Goal: Task Accomplishment & Management: Manage account settings

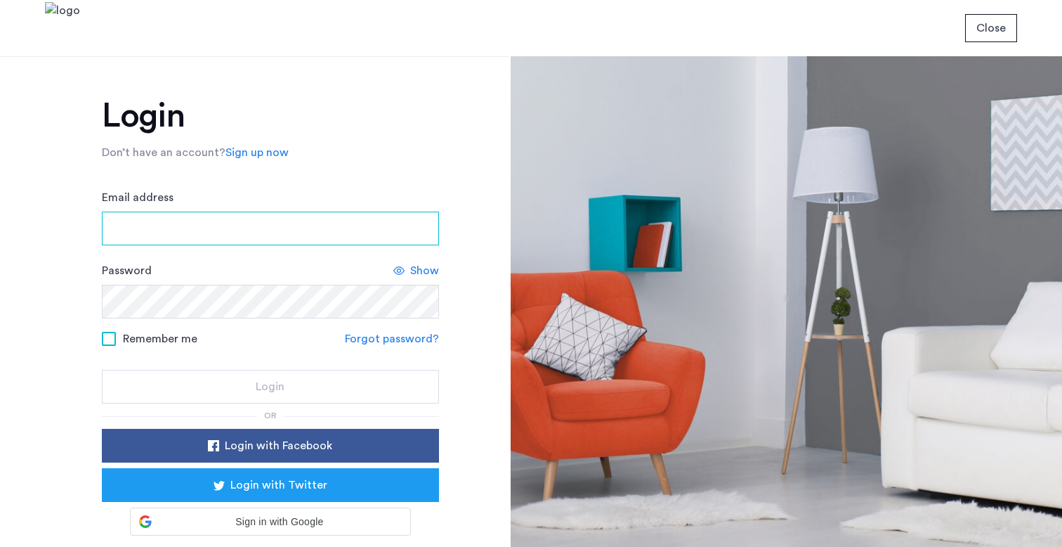
click at [249, 219] on input "Email address" at bounding box center [270, 228] width 337 height 34
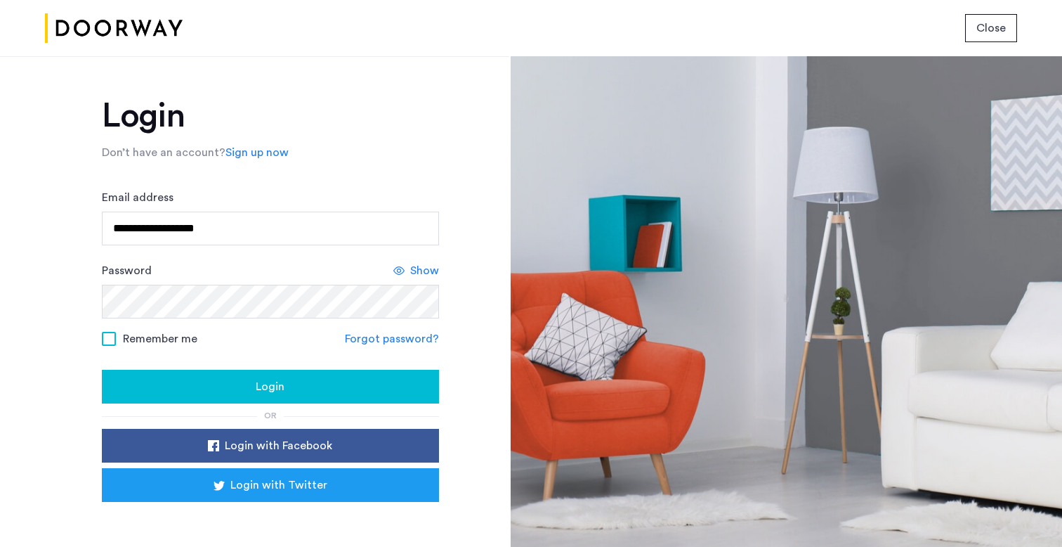
type input "**********"
click at [123, 334] on span "Remember me" at bounding box center [160, 338] width 74 height 17
click at [220, 383] on div "Login" at bounding box center [270, 386] width 315 height 17
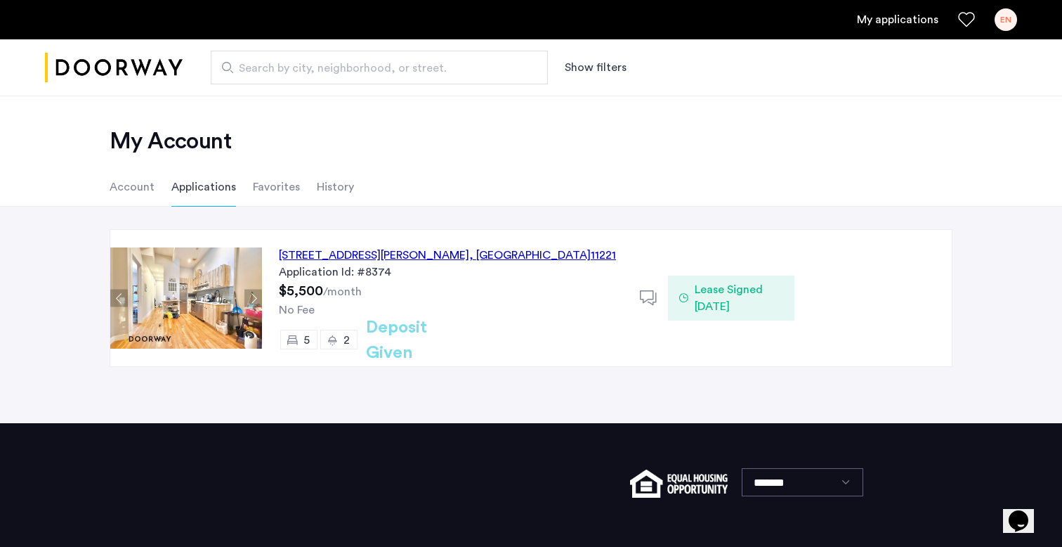
click at [138, 190] on li "Account" at bounding box center [132, 186] width 45 height 39
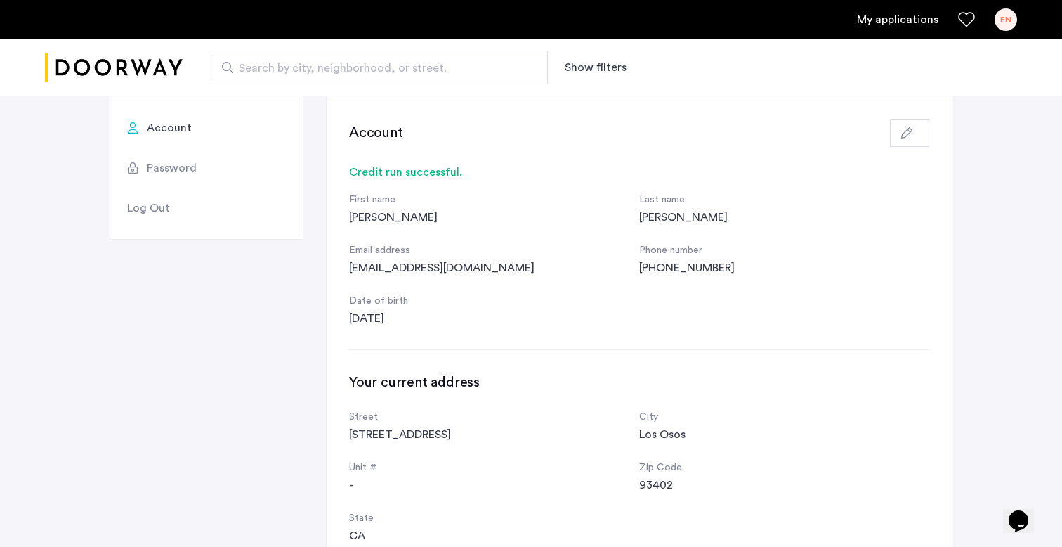
scroll to position [148, 0]
